Goal: Task Accomplishment & Management: Use online tool/utility

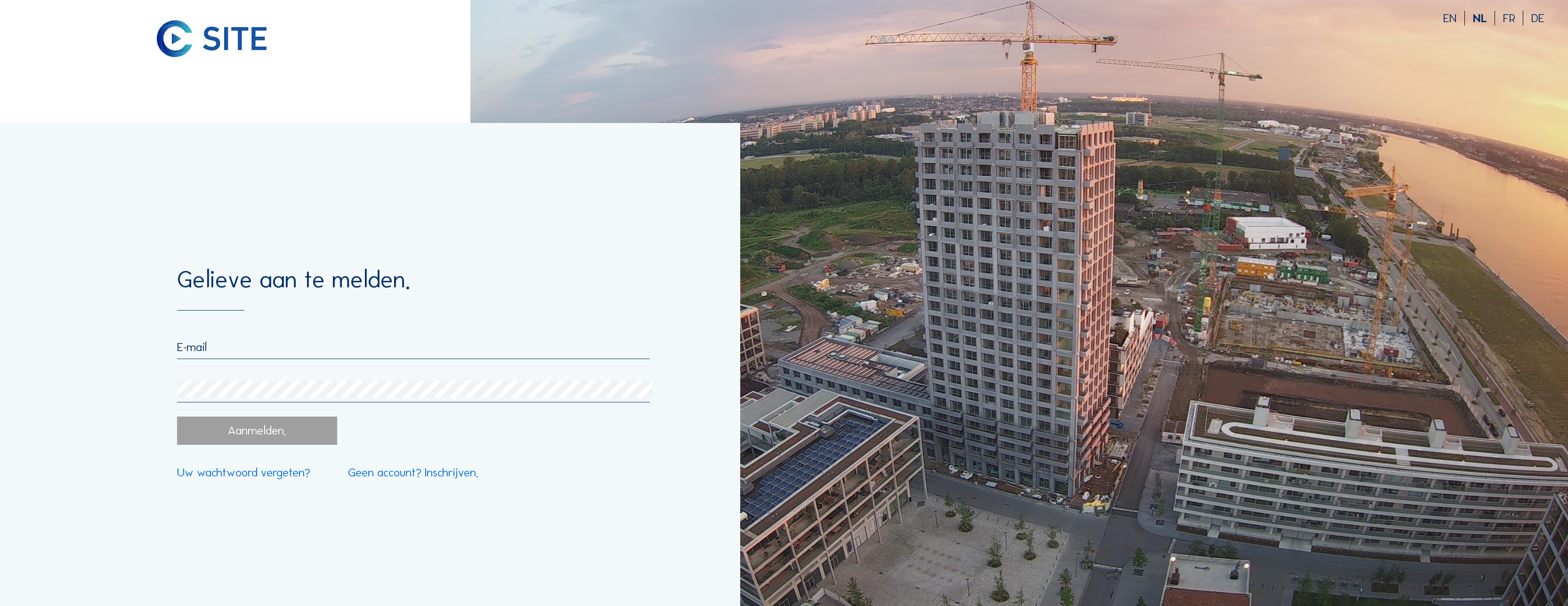
type input "marleen.eyssen@portofantwerpbruges.com"
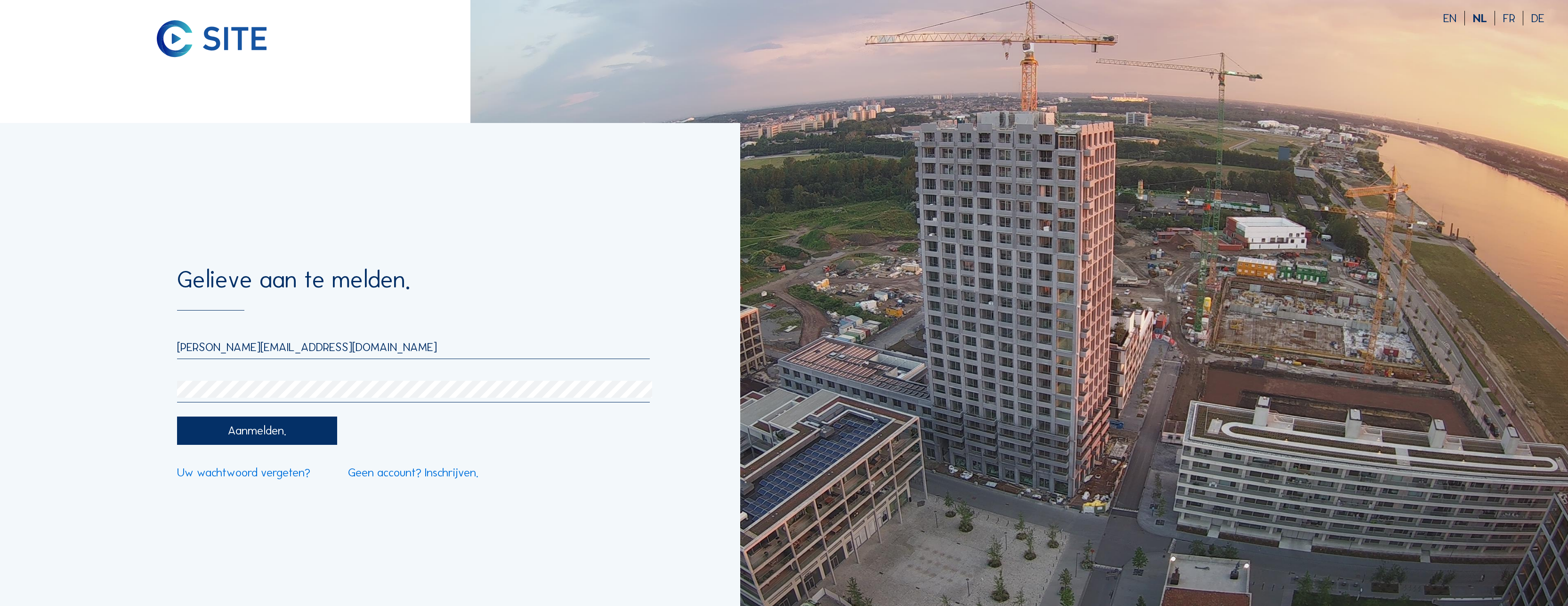
click at [261, 437] on div "Aanmelden." at bounding box center [257, 430] width 160 height 29
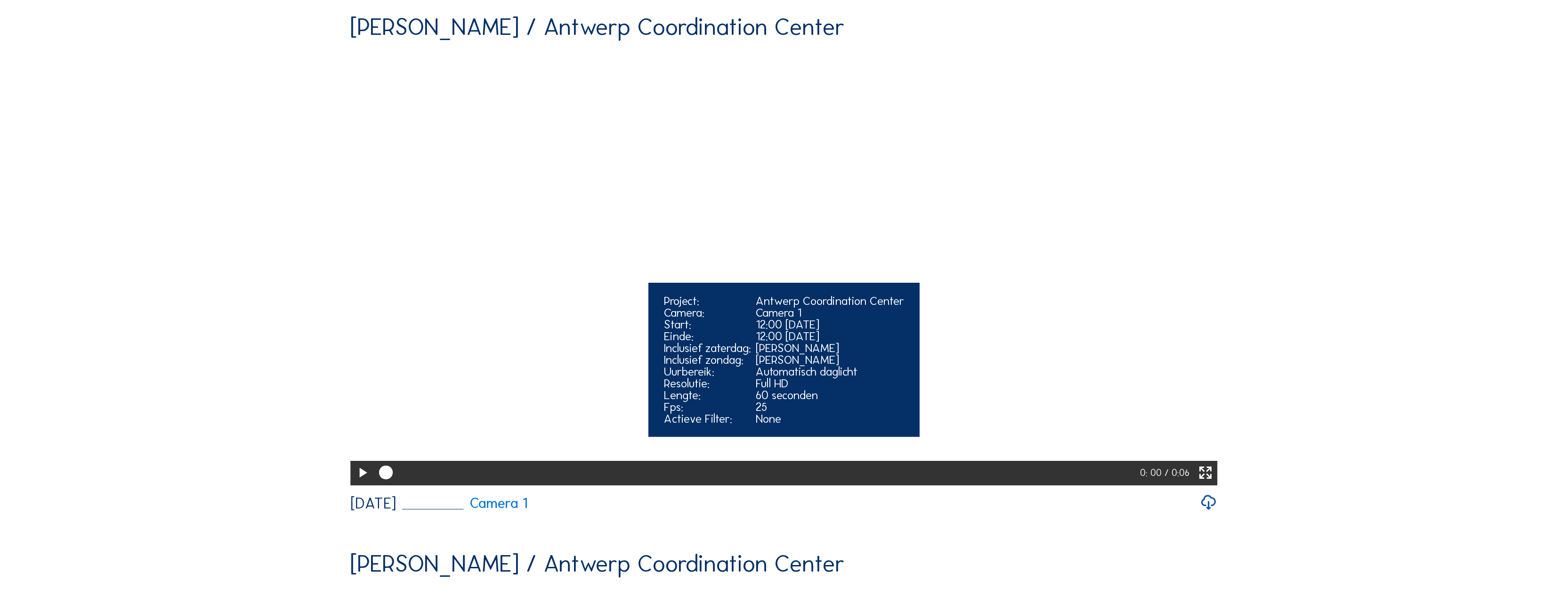
scroll to position [141, 0]
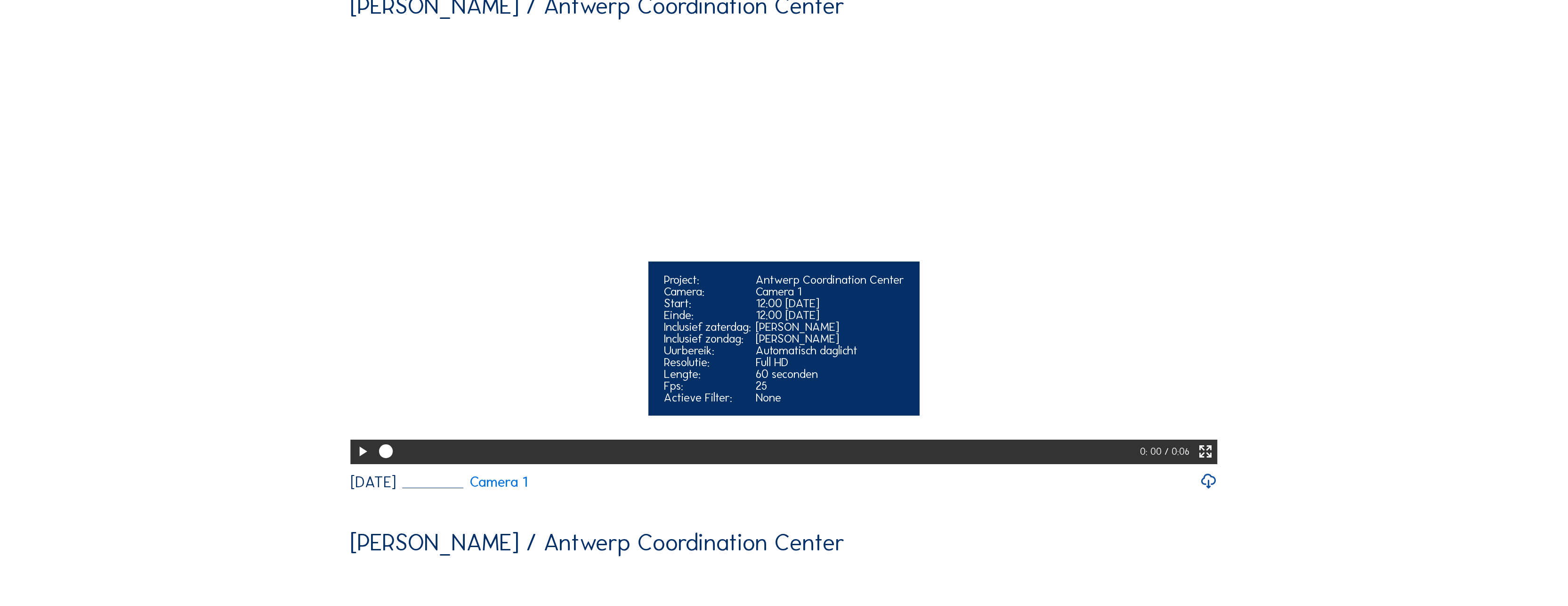
click at [356, 462] on icon at bounding box center [362, 452] width 17 height 20
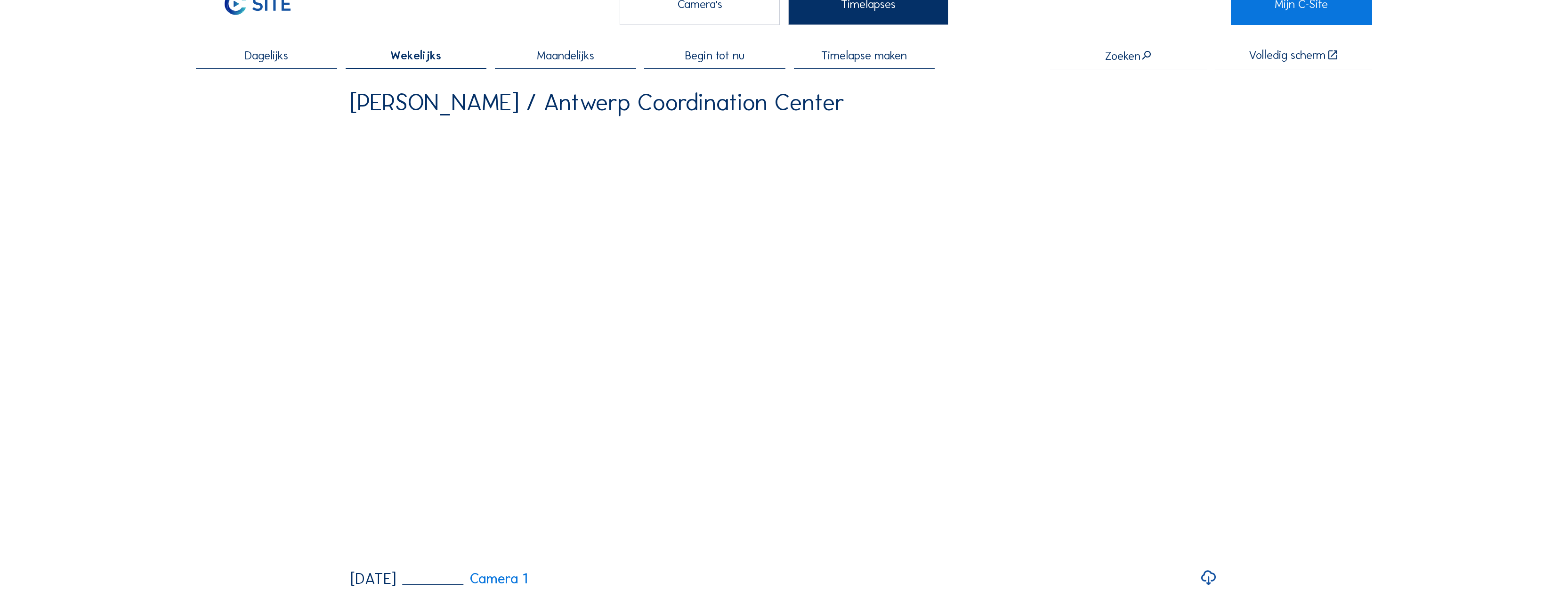
scroll to position [236, 0]
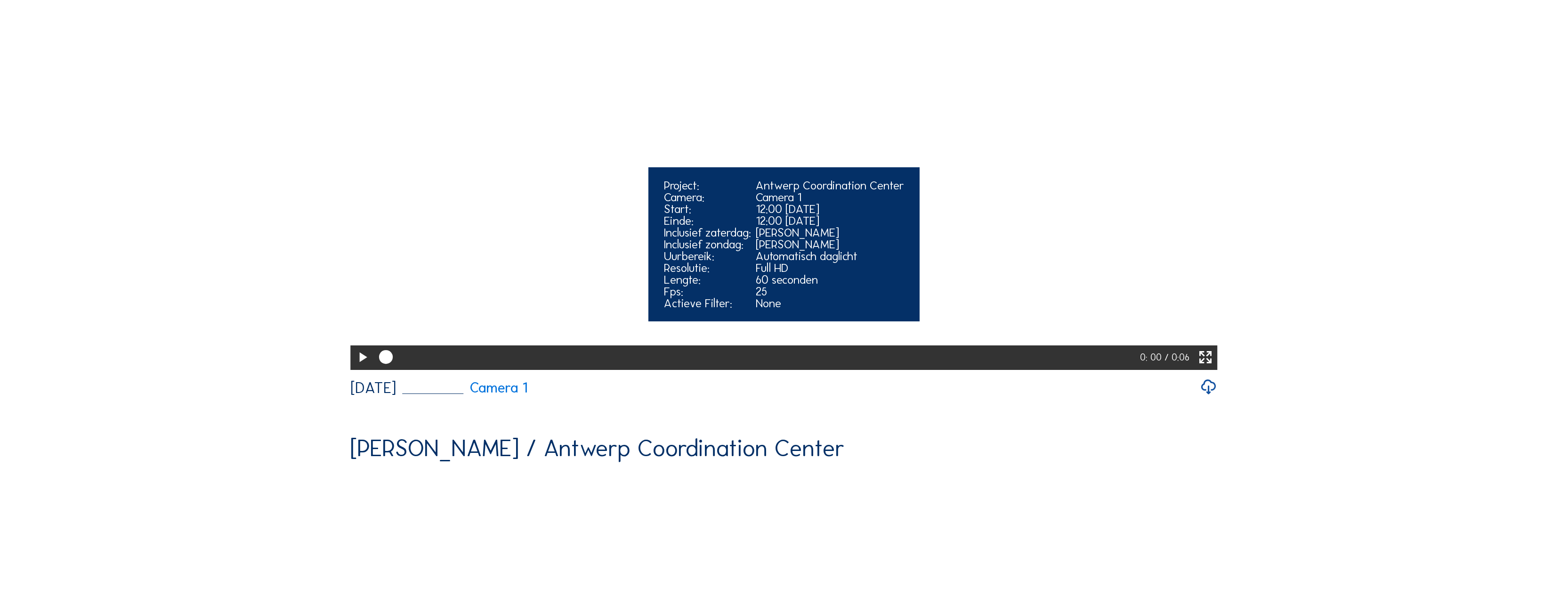
click at [358, 367] on icon at bounding box center [362, 357] width 17 height 20
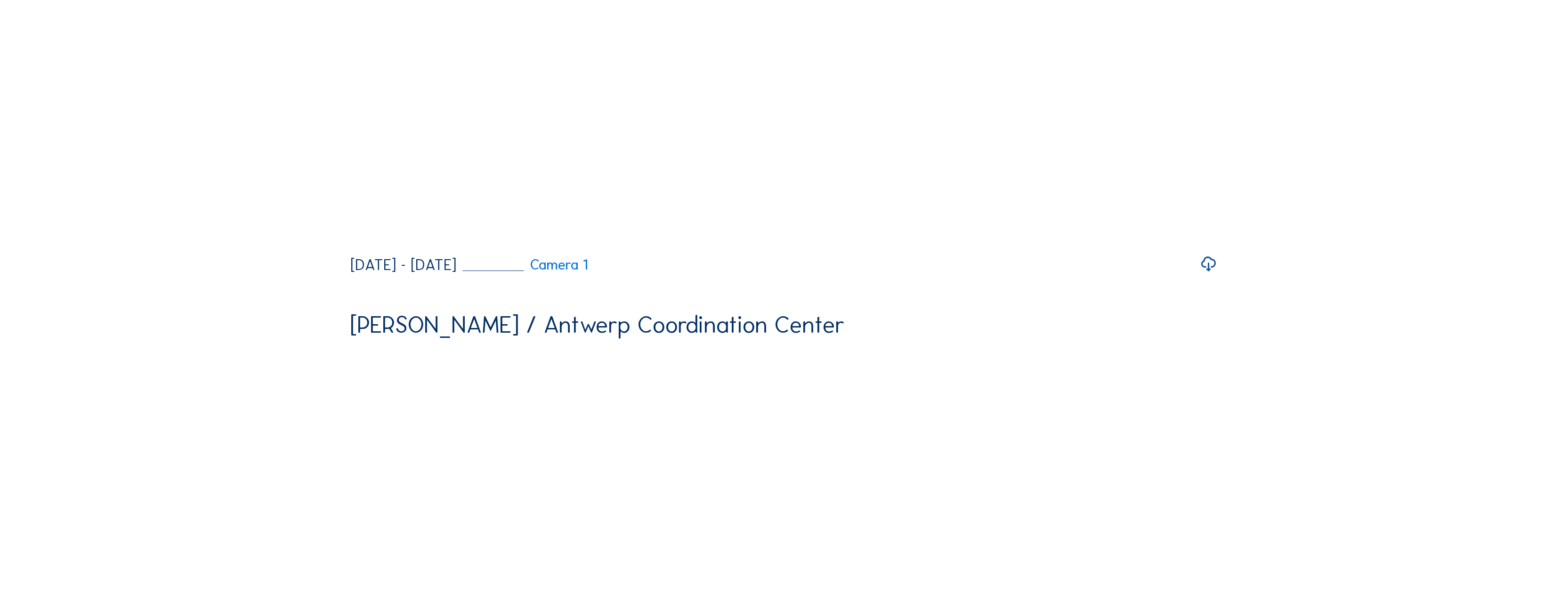
scroll to position [2026, 0]
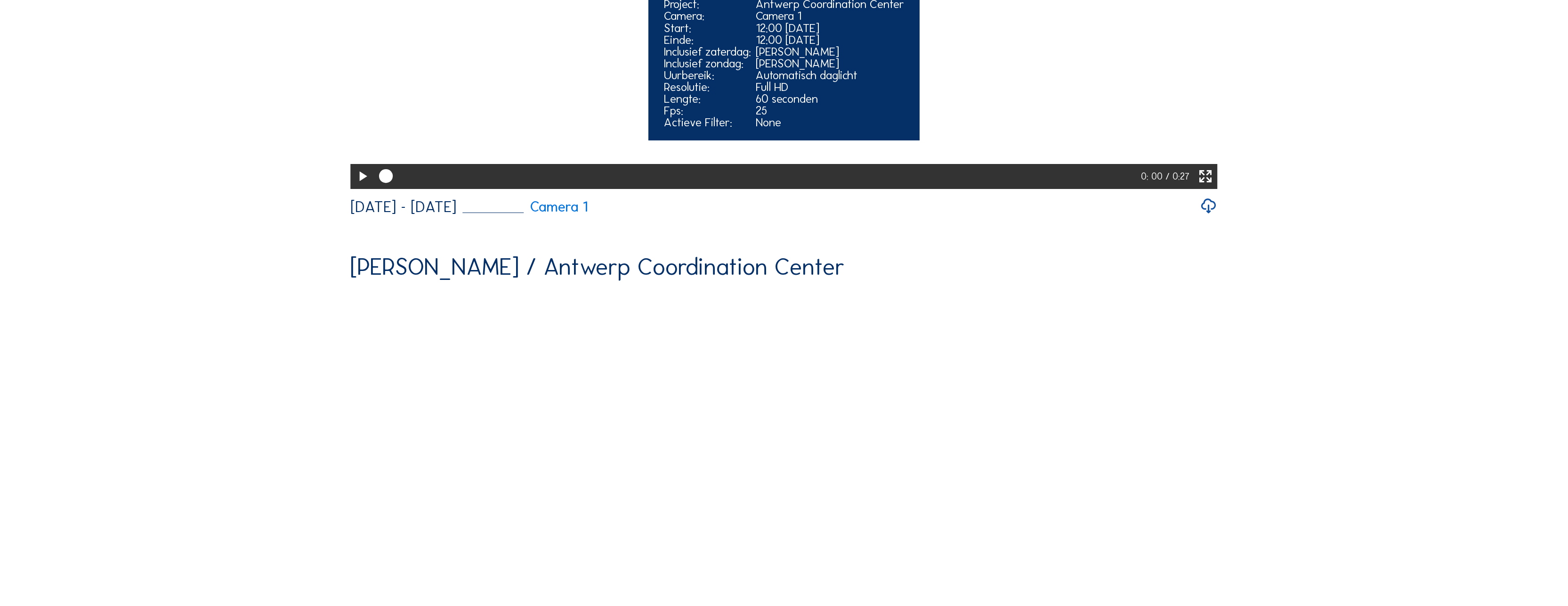
click at [359, 187] on icon at bounding box center [362, 177] width 17 height 20
